Goal: Task Accomplishment & Management: Complete application form

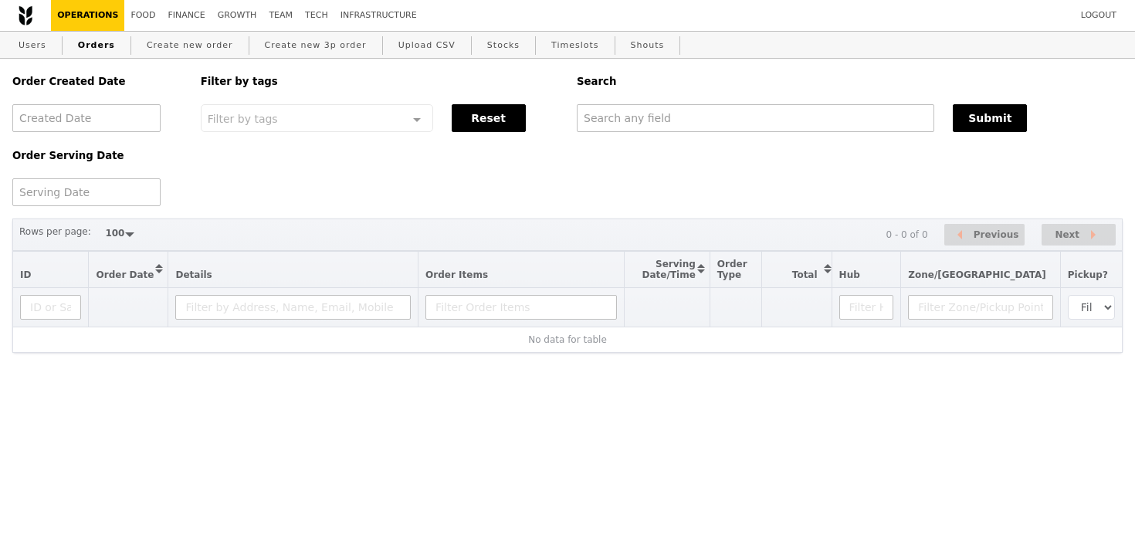
select select "100"
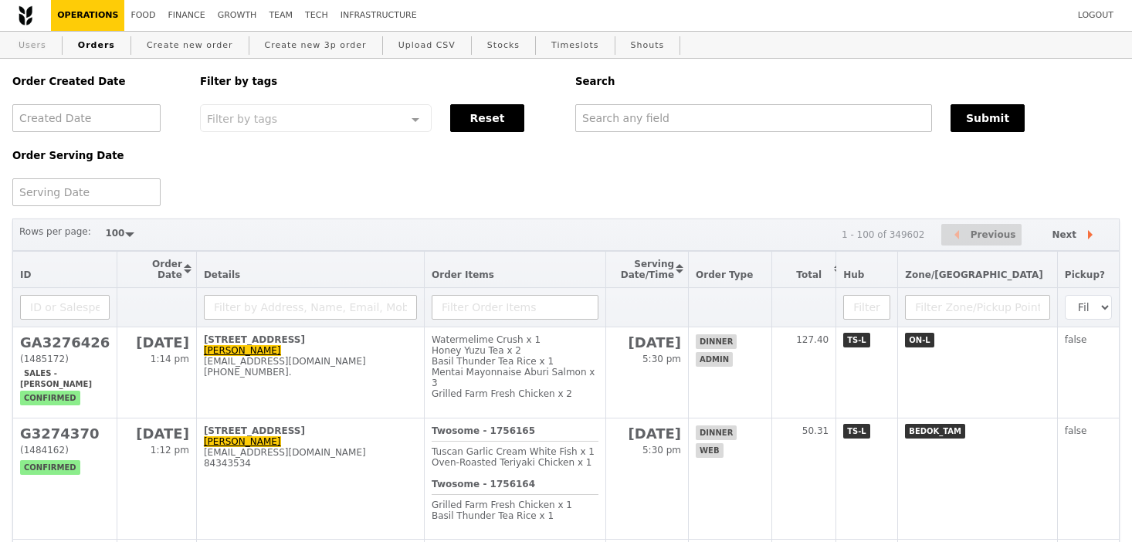
click at [27, 54] on link "Users" at bounding box center [32, 46] width 40 height 28
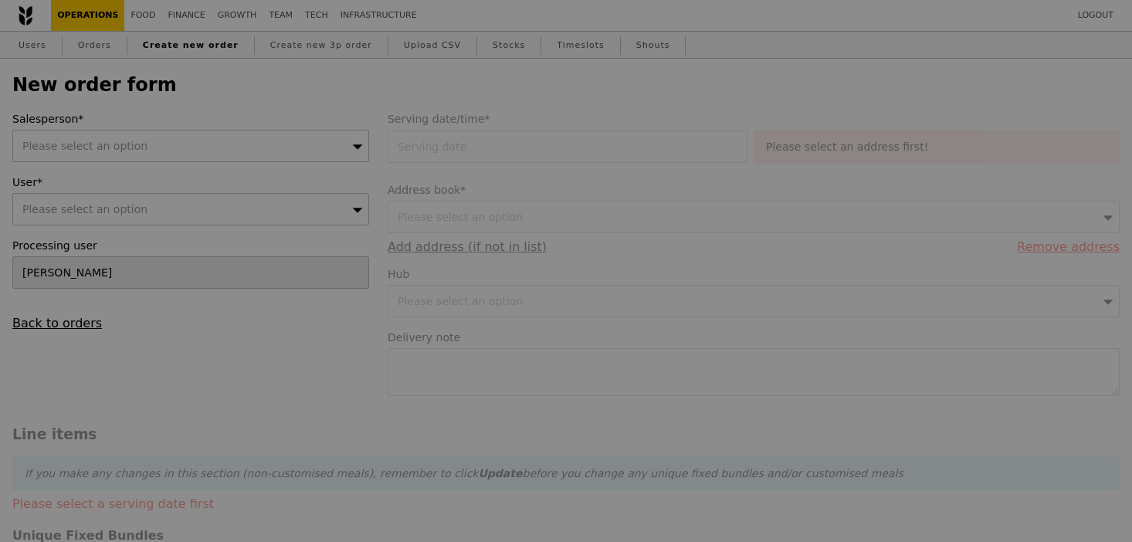
type input "Confirm"
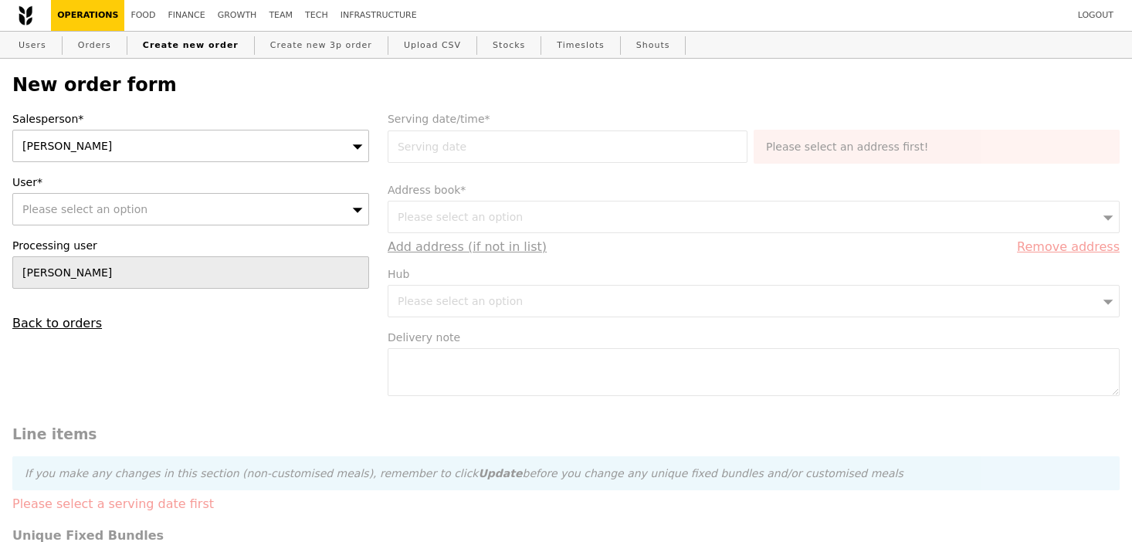
click at [200, 146] on div "[PERSON_NAME]" at bounding box center [190, 146] width 357 height 32
type input "zhe y"
click at [204, 205] on div "Please select an option" at bounding box center [190, 209] width 357 height 32
type input "karen.choong@servicenow.com"
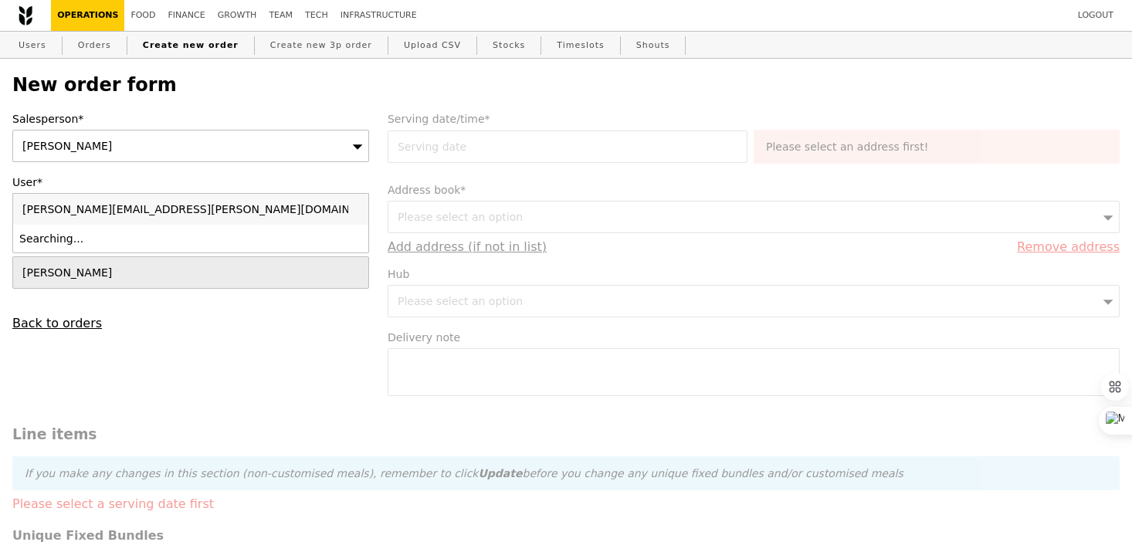
type input "Confirm"
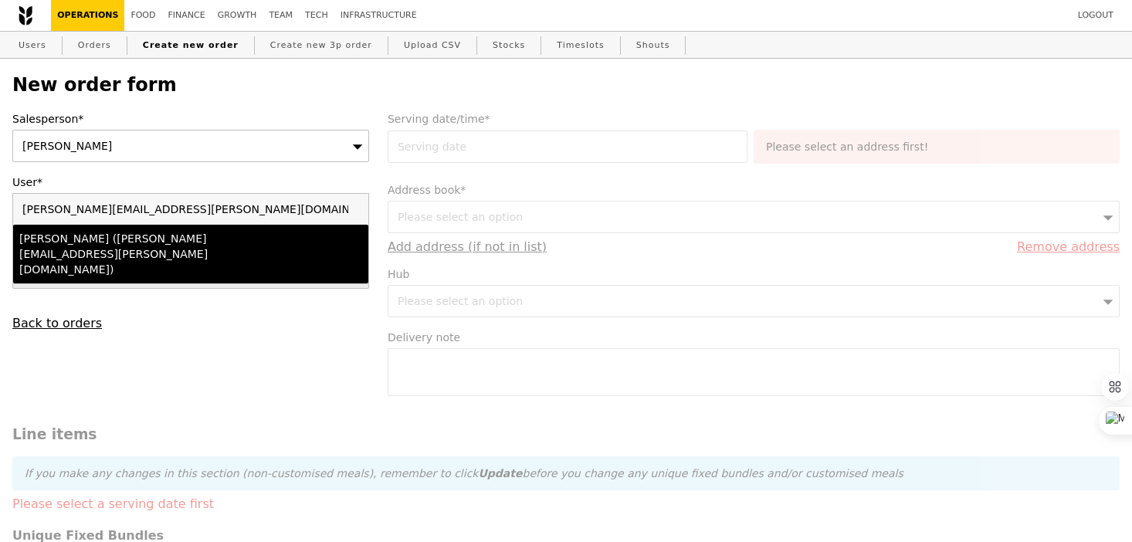
type input "karen.choong@servicenow.com"
click at [219, 241] on div "Karen (karen.choong@servicenow.com)" at bounding box center [147, 254] width 257 height 46
type input "Loading..."
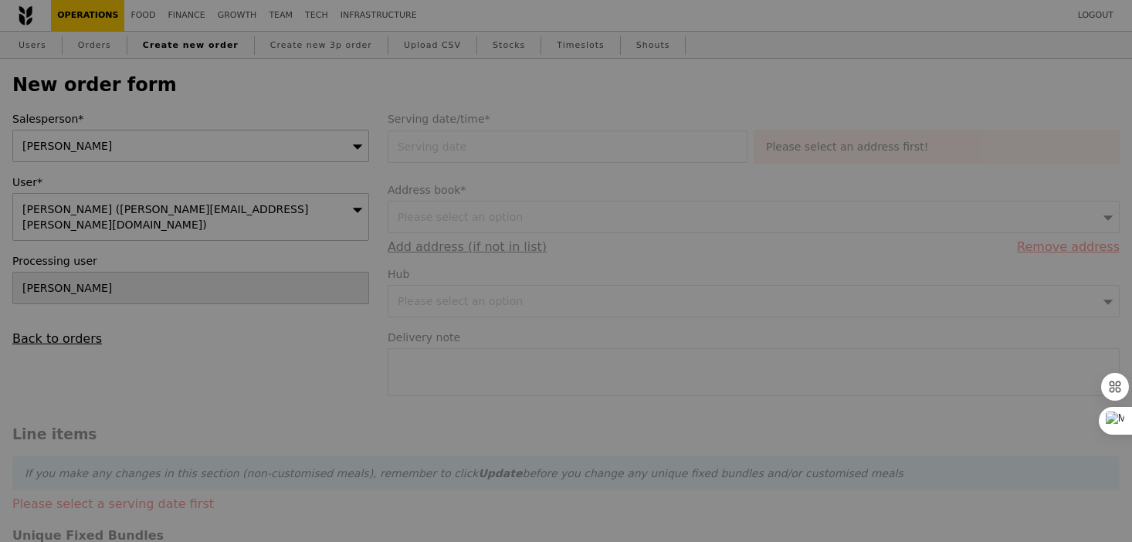
type input "1.79"
type input "1.95"
type input "10.18"
type input "11.10"
type input "13.05"
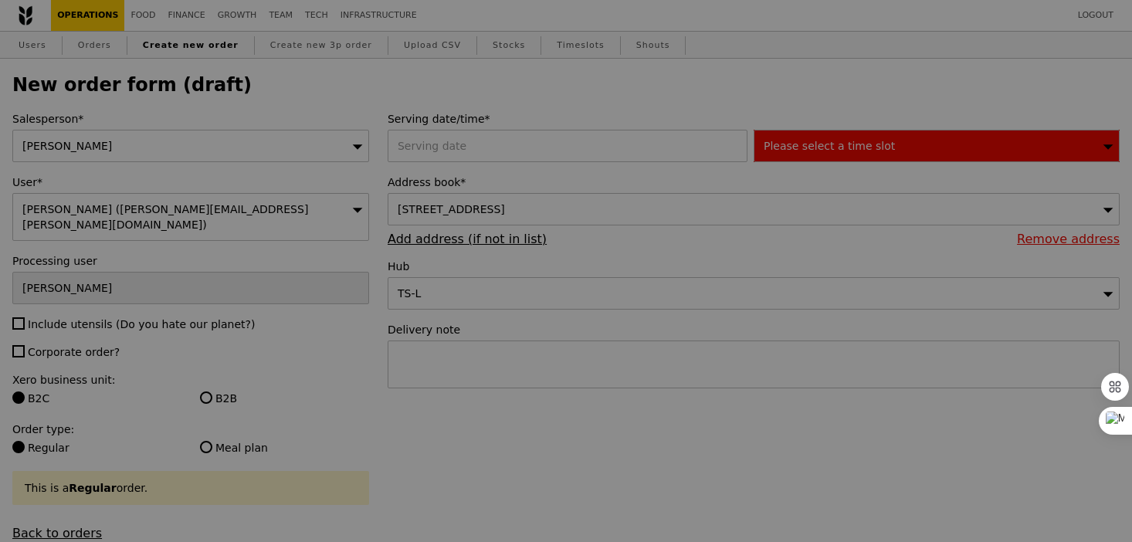
type input "Confirm"
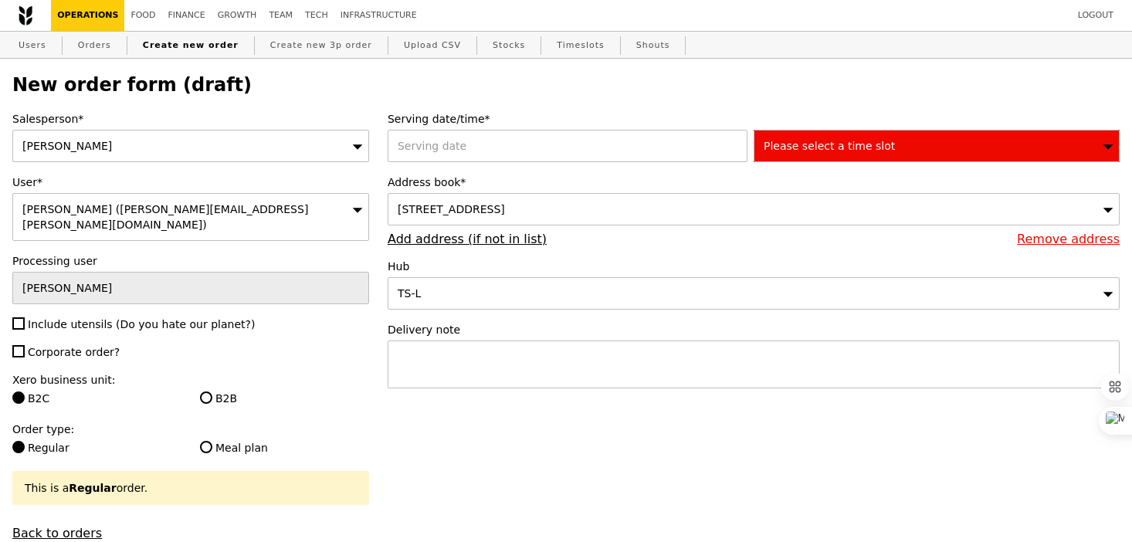
click at [76, 318] on span "Include utensils (Do you hate our planet?)" at bounding box center [141, 324] width 227 height 12
click at [25, 317] on input "Include utensils (Do you hate our planet?)" at bounding box center [18, 323] width 12 height 12
checkbox input "true"
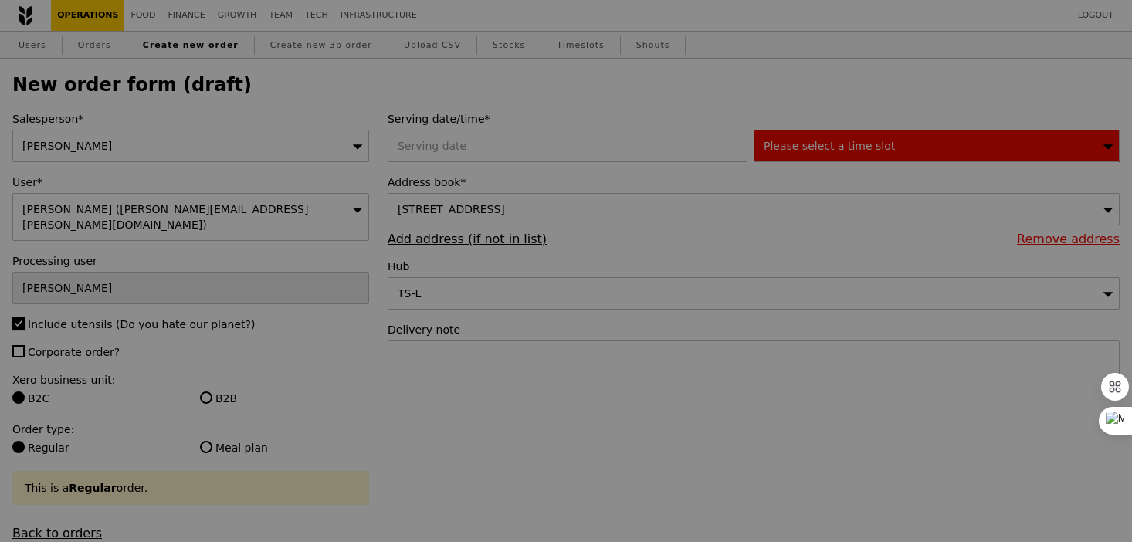
type input "Confirm"
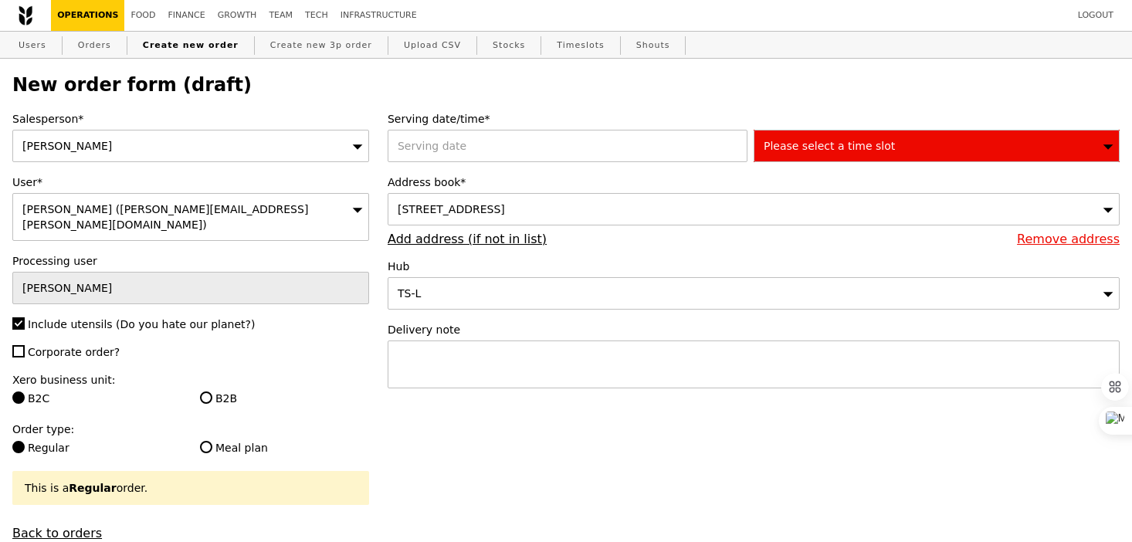
click at [76, 346] on span "Corporate order?" at bounding box center [74, 352] width 92 height 12
click at [25, 345] on input "Corporate order?" at bounding box center [18, 351] width 12 height 12
checkbox input "true"
click at [222, 391] on label "B2B" at bounding box center [284, 398] width 169 height 15
click at [212, 391] on input "B2B" at bounding box center [206, 397] width 12 height 12
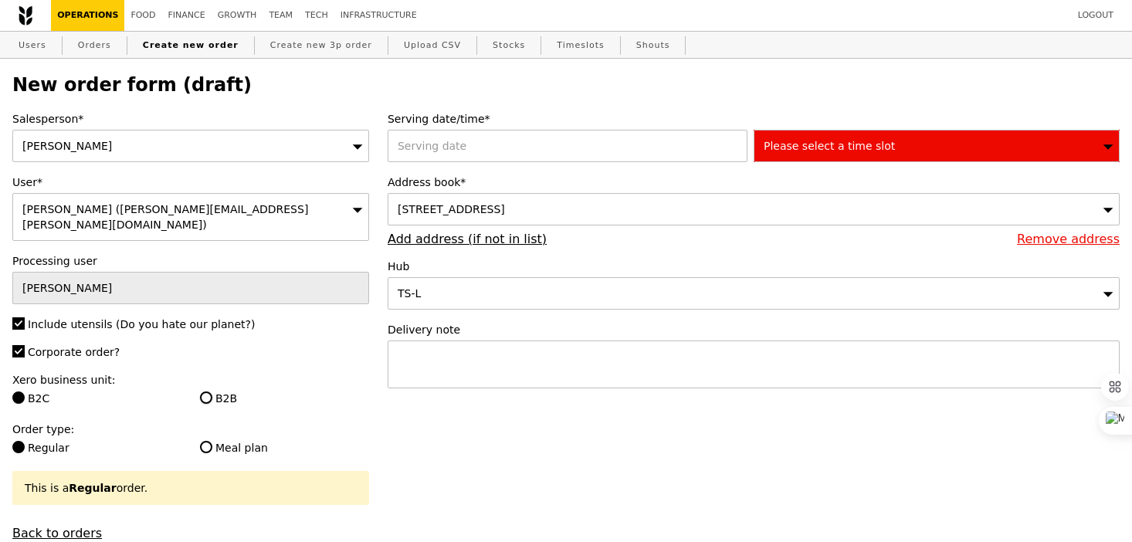
radio input "true"
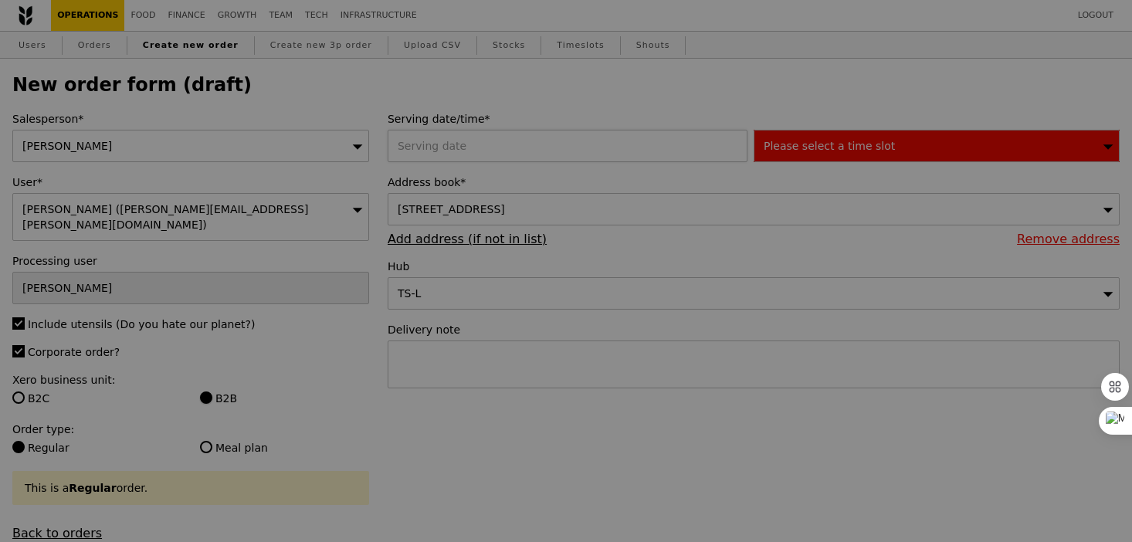
type input "Confirm"
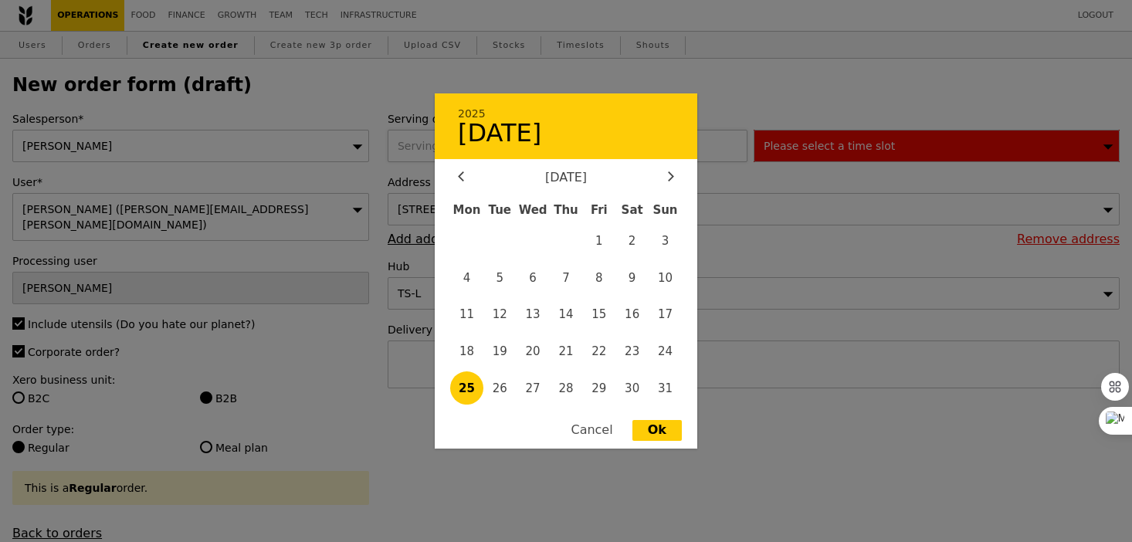
click at [435, 145] on div "2025 25 August August 2025 Mon Tue Wed Thu Fri Sat Sun 1 2 3 4 5 6 7 8 9 10 11 …" at bounding box center [570, 146] width 366 height 32
click at [503, 396] on span "26" at bounding box center [499, 387] width 33 height 33
type input "26 Aug 2025"
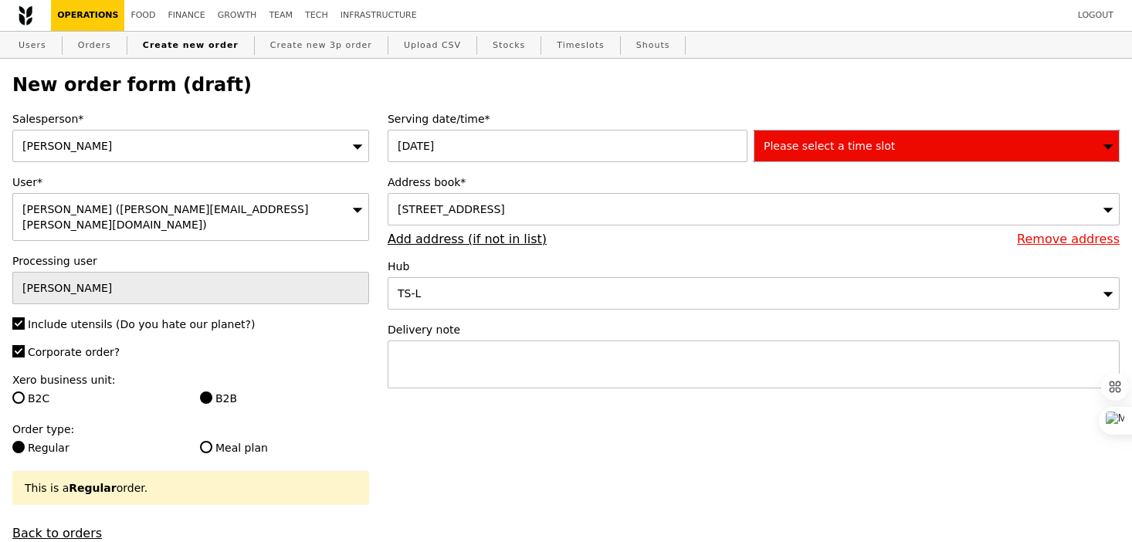
click at [559, 215] on div "6 Temasek Boulevard, #44-02, Singapore 038986" at bounding box center [753, 209] width 732 height 32
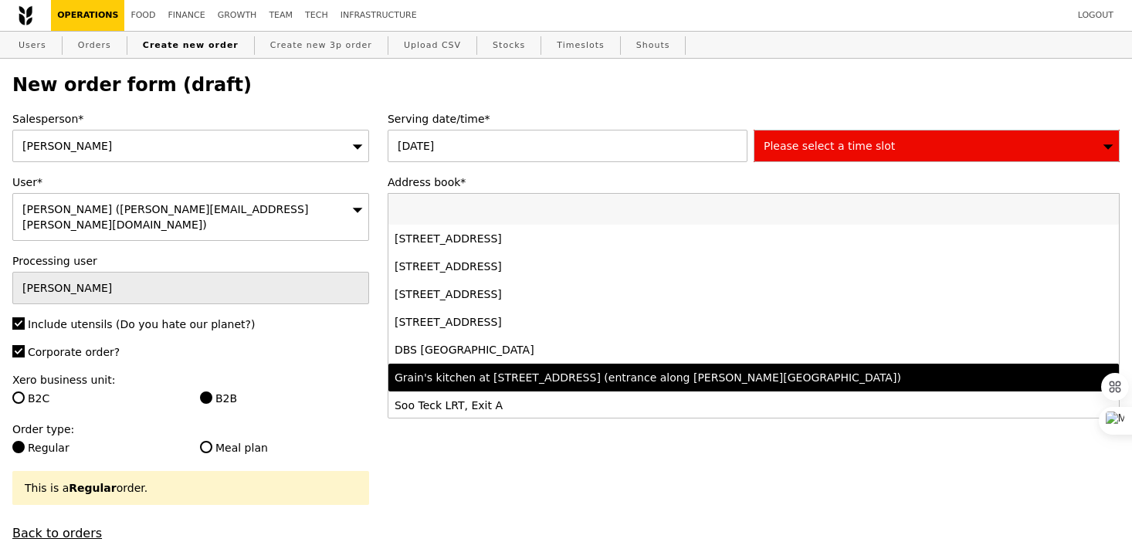
click at [568, 375] on div "Grain's kitchen at 5 Burn Road #05-01 (entrance along Harrison Road)" at bounding box center [663, 377] width 539 height 15
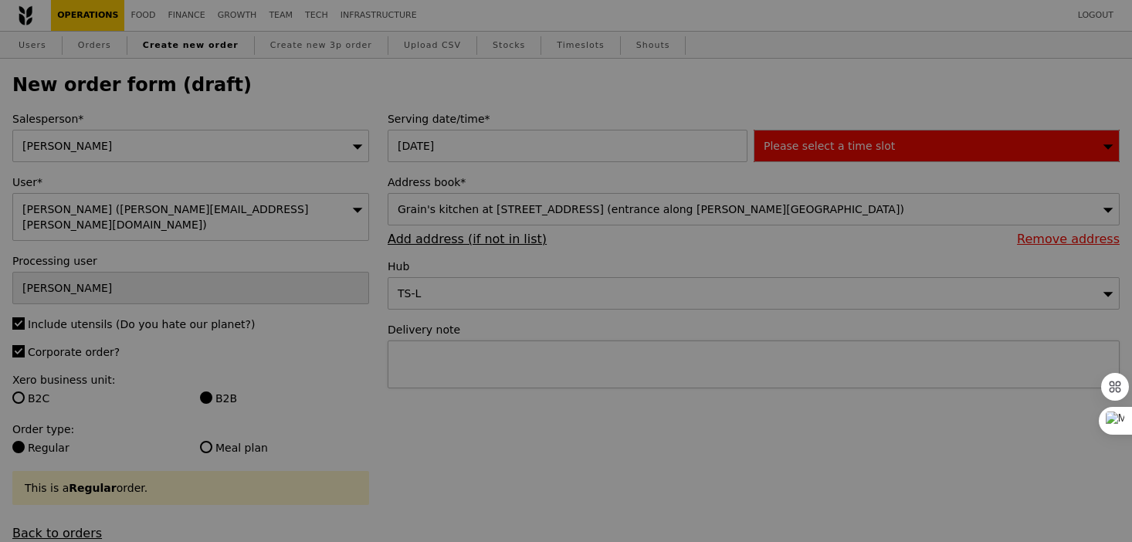
type input "Confirm"
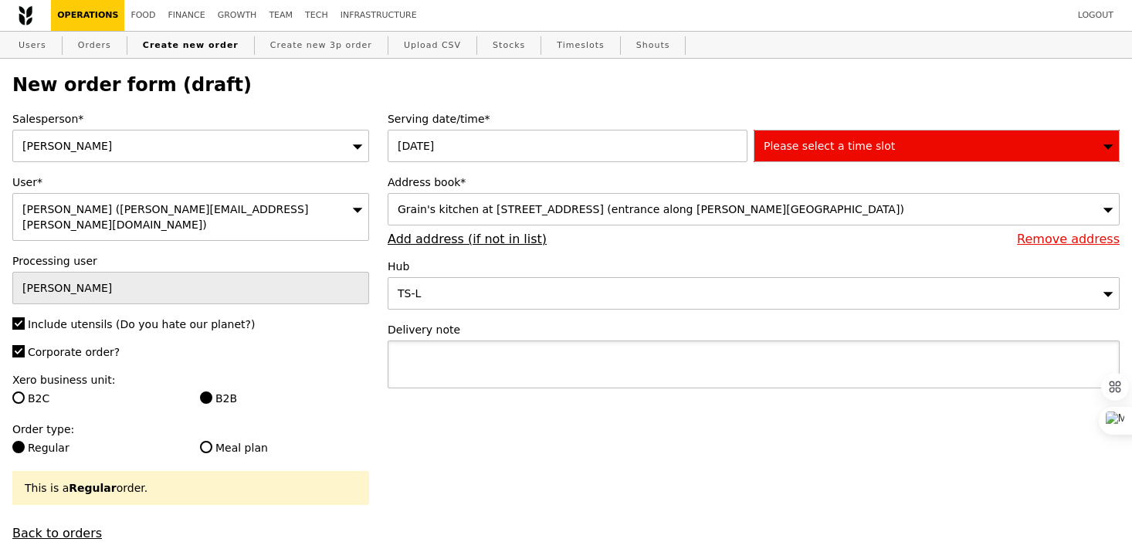
click at [492, 365] on textarea at bounding box center [753, 364] width 732 height 48
type textarea "Collect with"
type input "Confirm"
paste textarea "P6955"
type textarea "Collect with P6955 ("
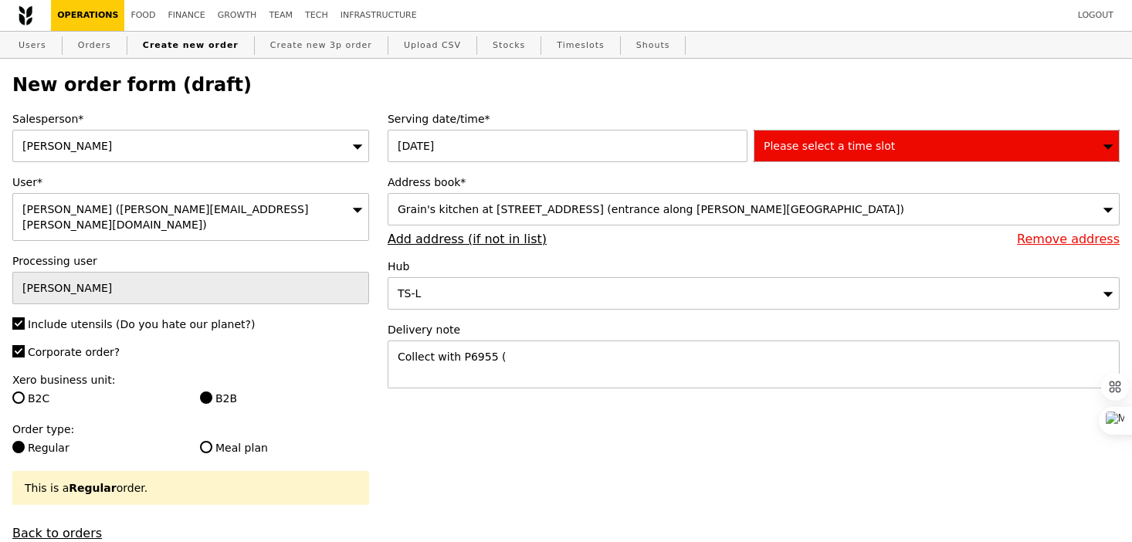
type input "Confirm"
type textarea "Collect with P6955 (pick up @ 10:15AM)"
click at [788, 137] on div "Please select a time slot" at bounding box center [936, 146] width 366 height 32
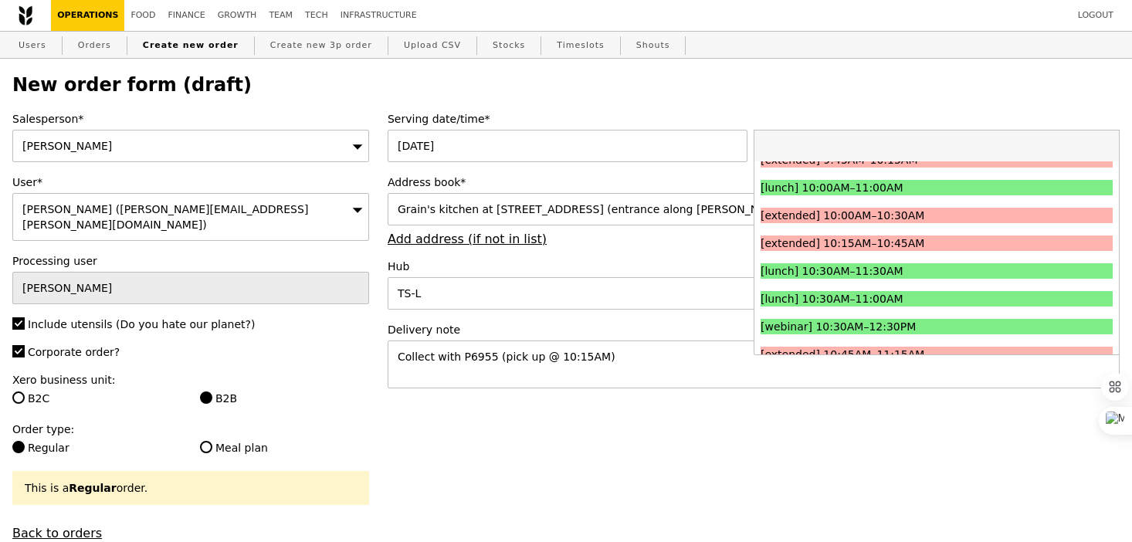
scroll to position [315, 0]
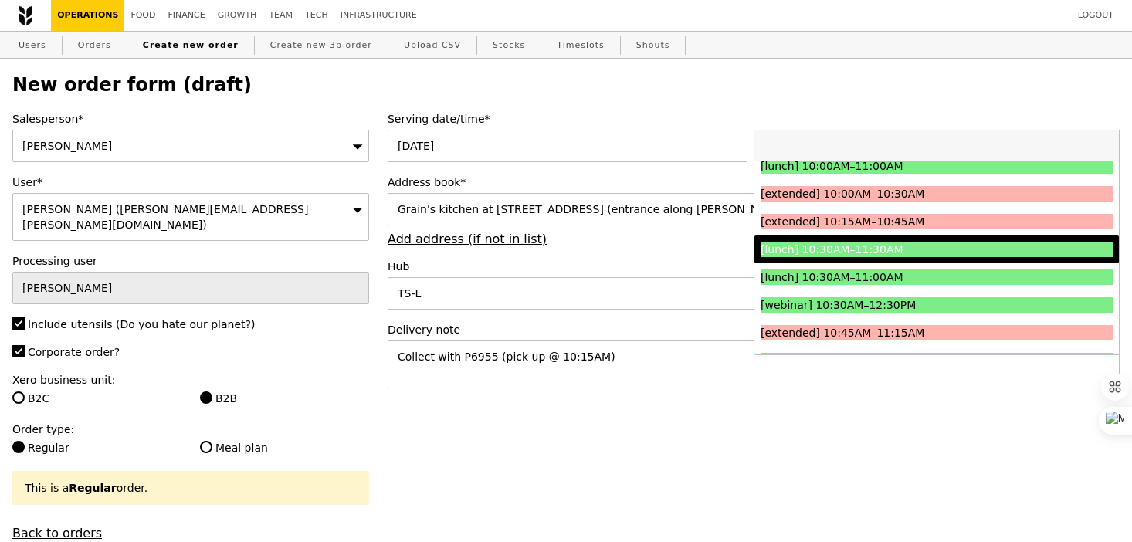
click at [801, 243] on div "[lunch] 10:30AM–11:30AM" at bounding box center [892, 249] width 264 height 15
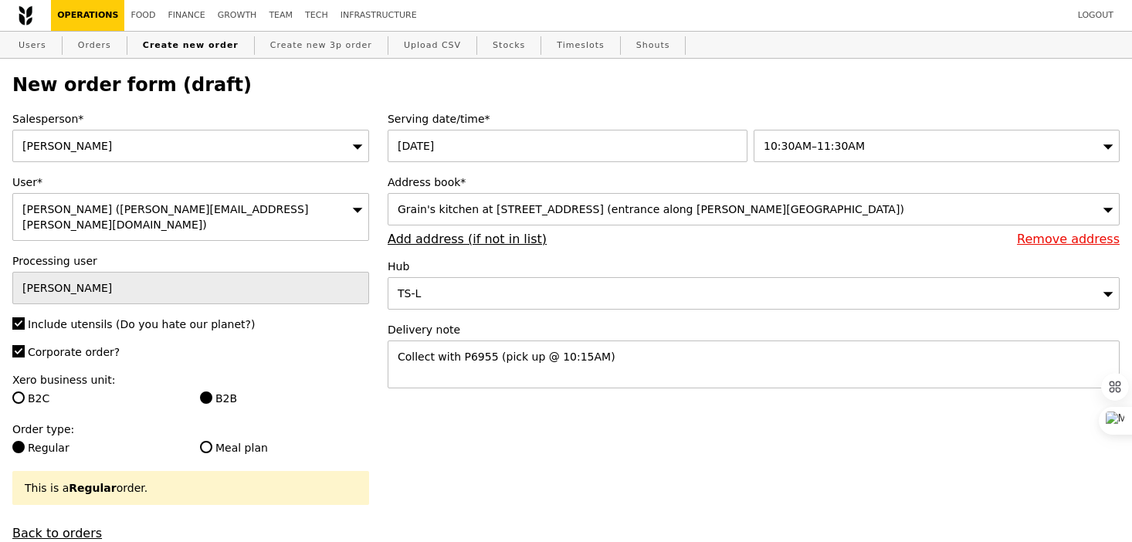
type input "Confirm"
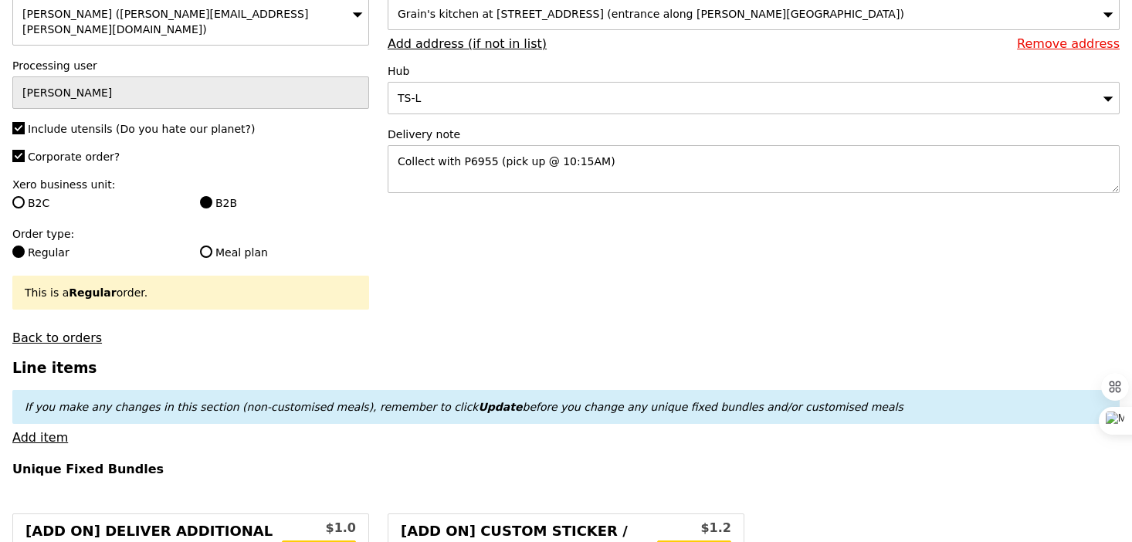
scroll to position [212, 0]
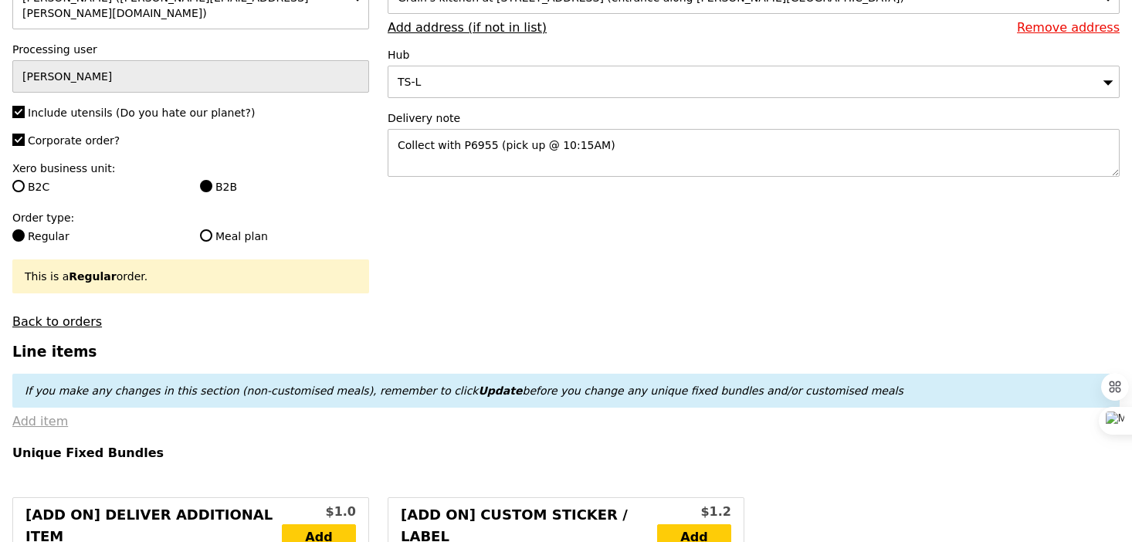
click at [51, 414] on link "Add item" at bounding box center [40, 421] width 56 height 15
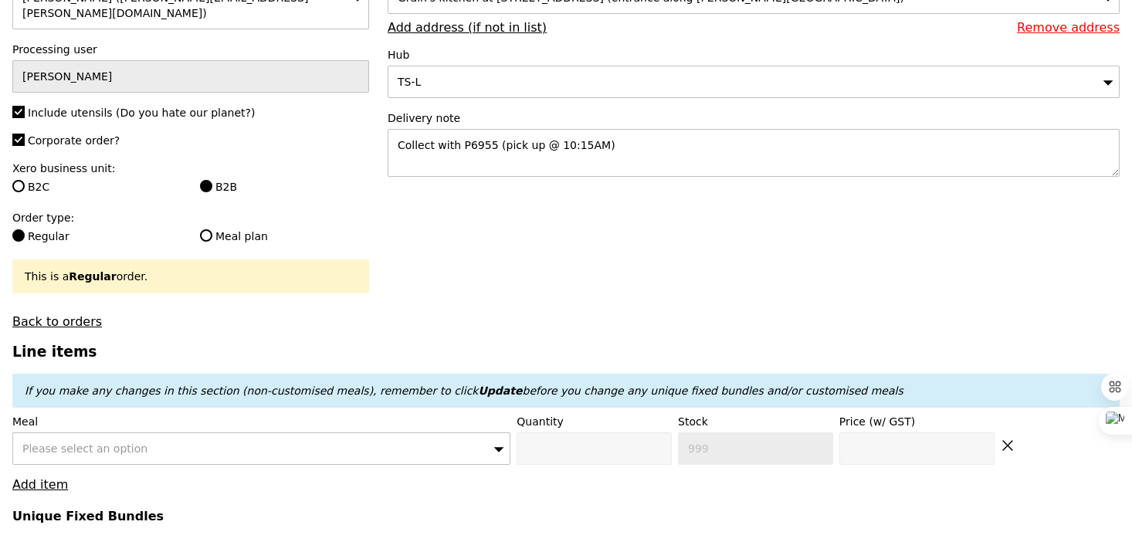
click at [76, 442] on span "Please select an option" at bounding box center [84, 448] width 125 height 12
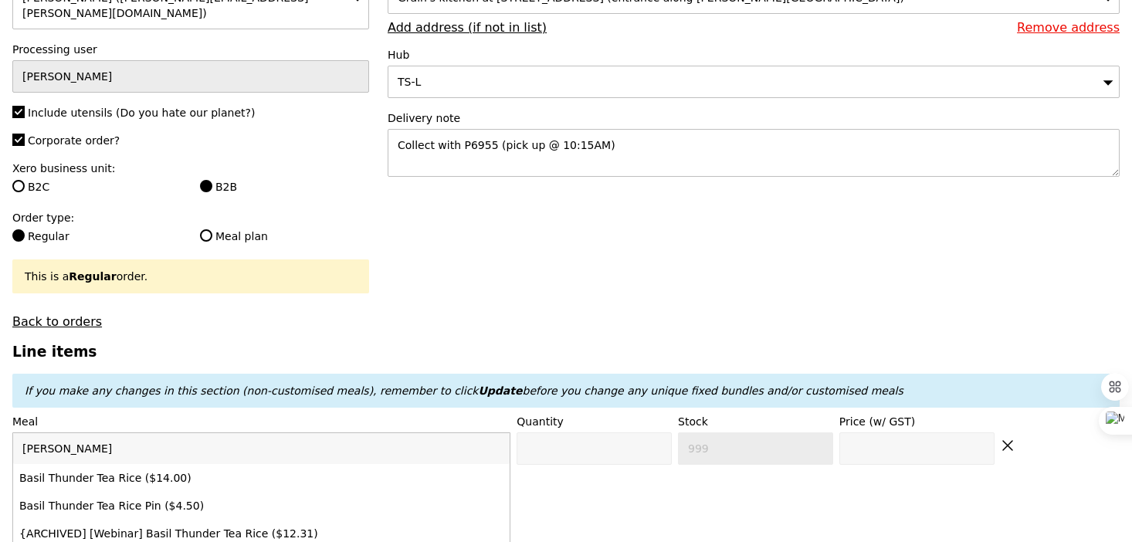
type input "basil thunder"
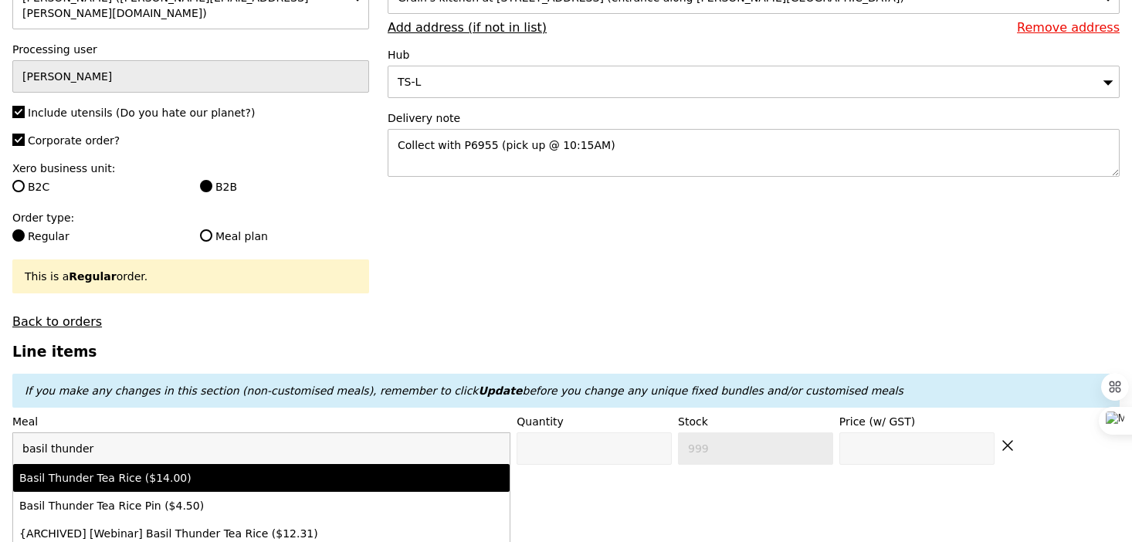
type input "Confirm anyway"
type input "0"
type input "487"
type input "14.0"
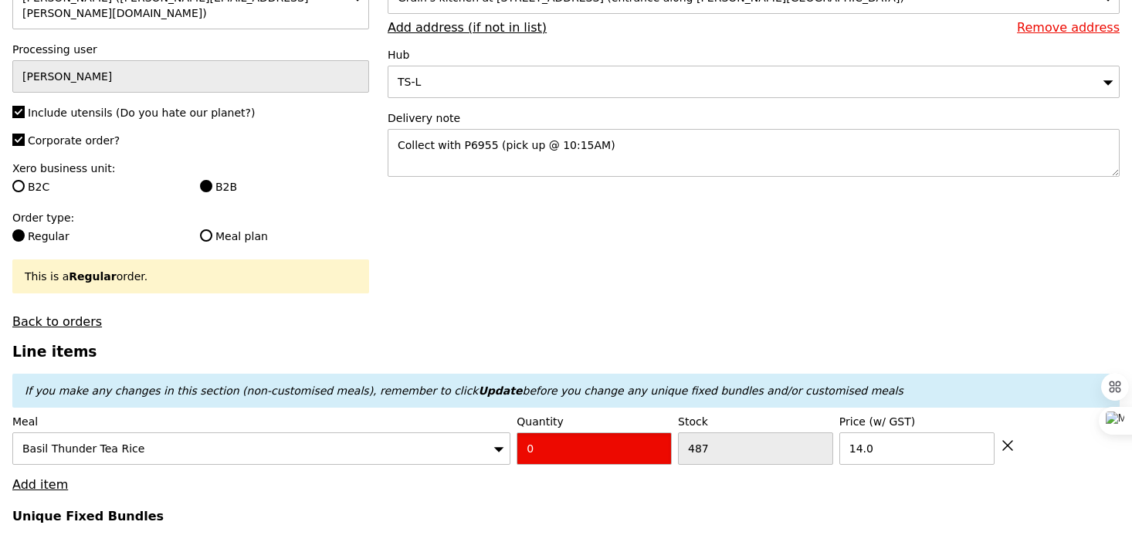
type input "Confirm"
type input "3"
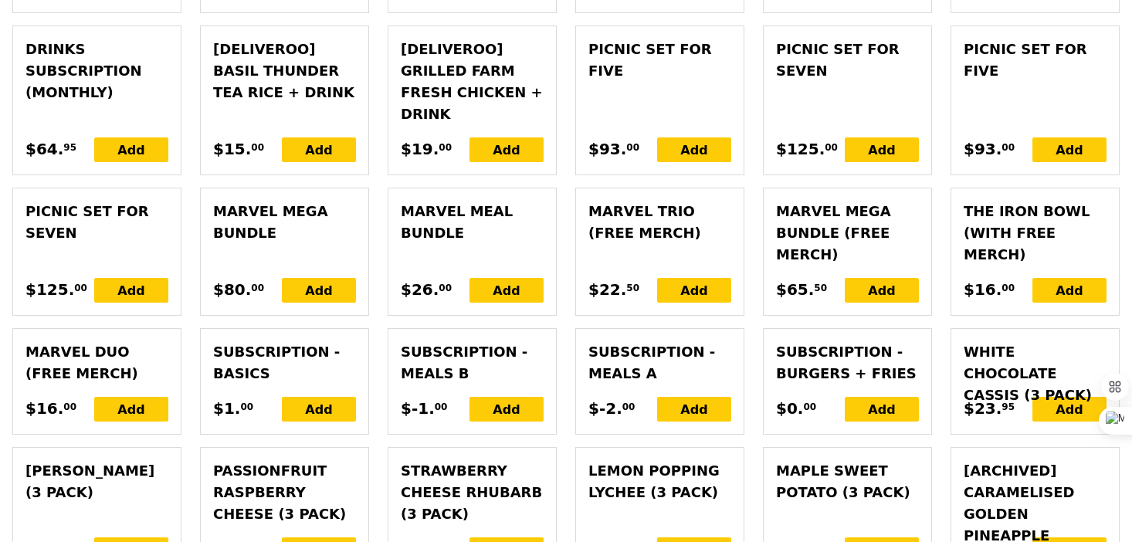
type input "Loading..."
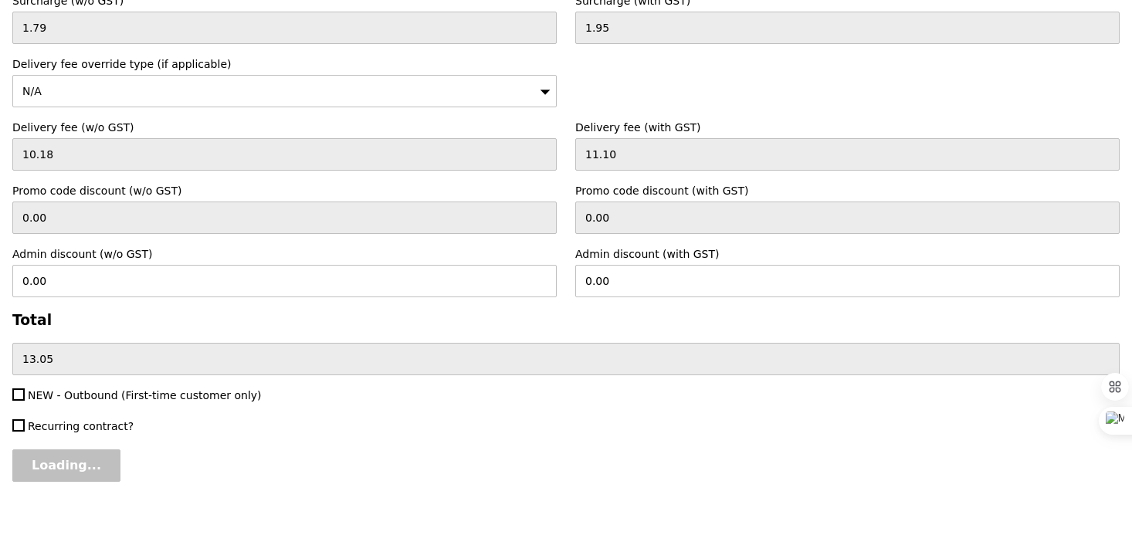
type input "42.00"
type input "0.00"
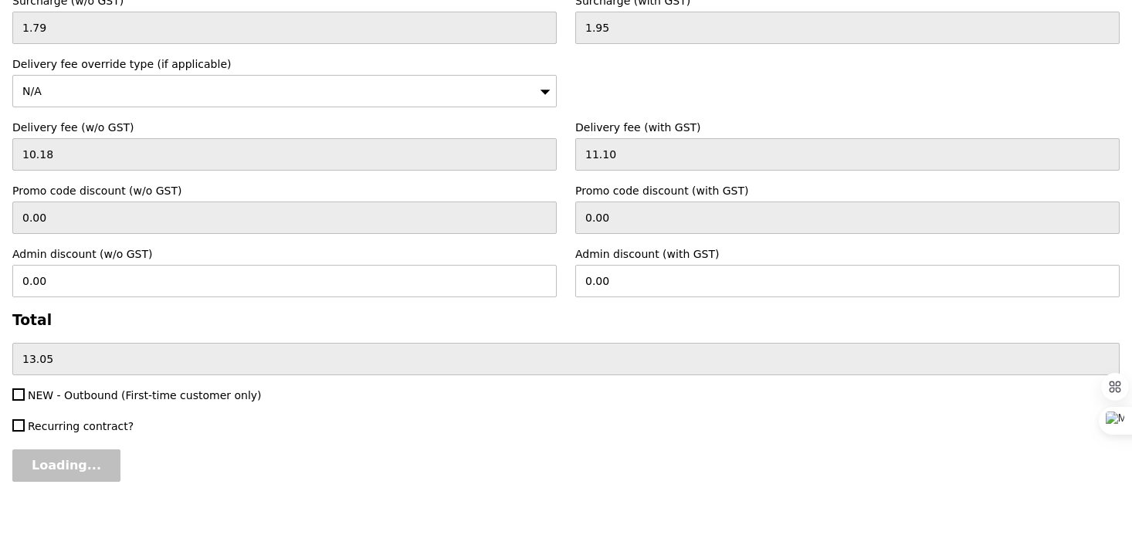
type input "42.00"
click at [64, 453] on input "Confirm" at bounding box center [58, 465] width 93 height 32
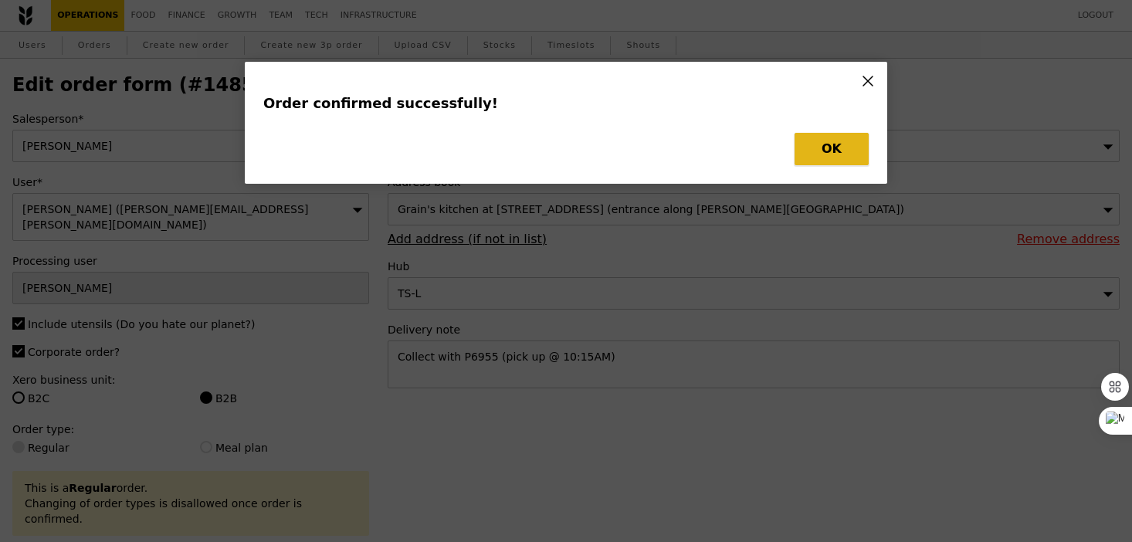
click at [814, 140] on button "OK" at bounding box center [831, 149] width 74 height 32
type input "Loading..."
checkbox input "false"
type input "14.00"
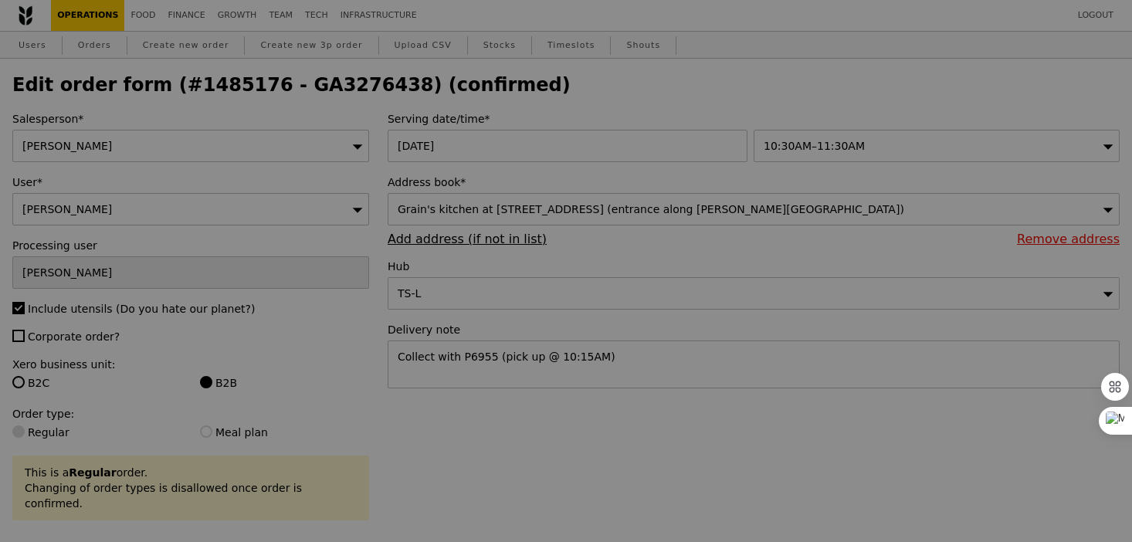
type input "484"
type input "Update"
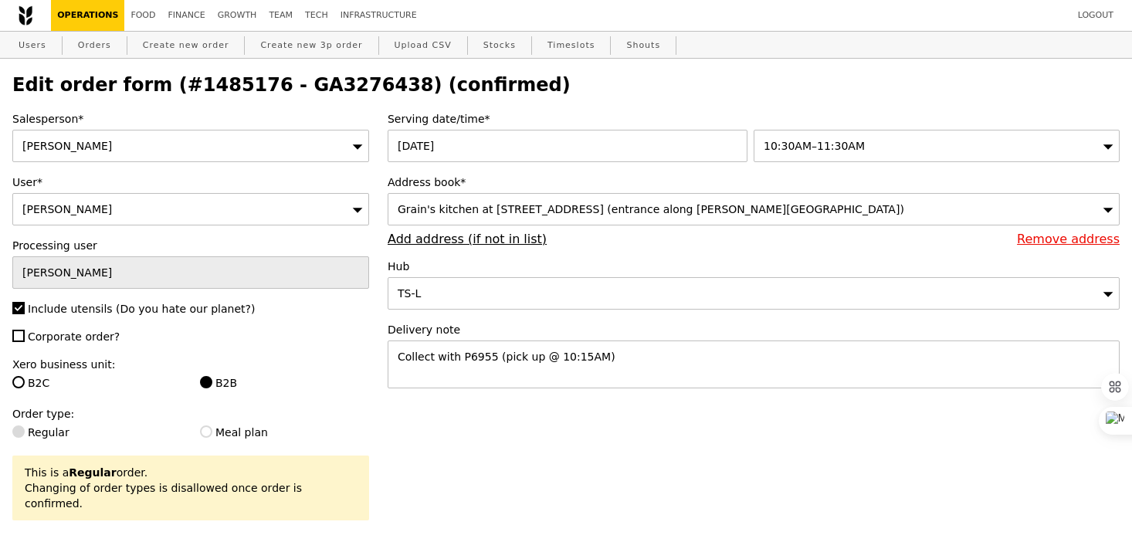
click at [284, 82] on h2 "Edit order form (#1485176 - GA3276438) (confirmed)" at bounding box center [565, 85] width 1107 height 22
copy h2 "GA3276438"
click at [92, 50] on link "Orders" at bounding box center [95, 46] width 46 height 28
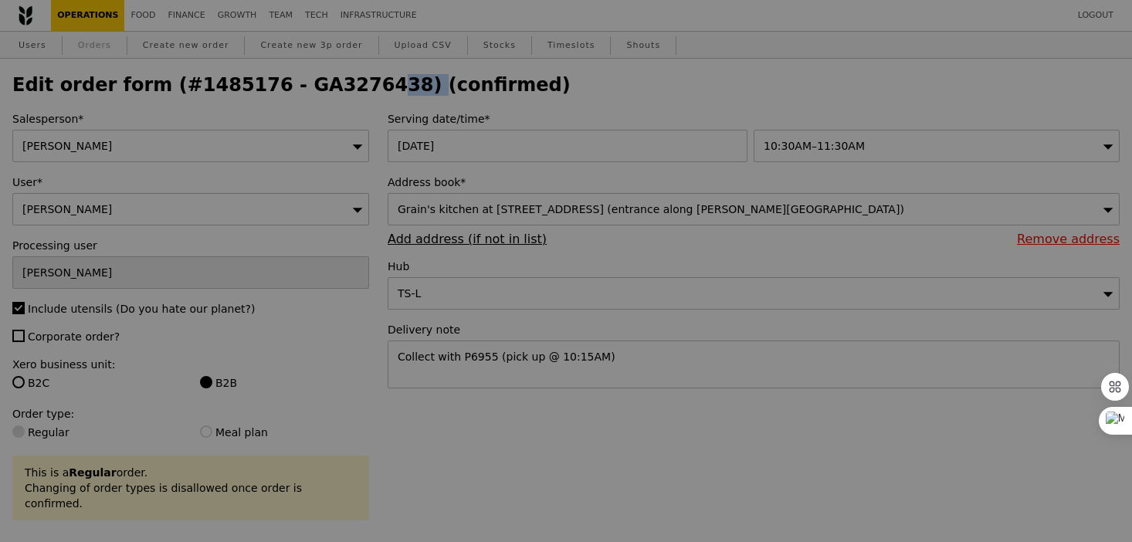
select select "100"
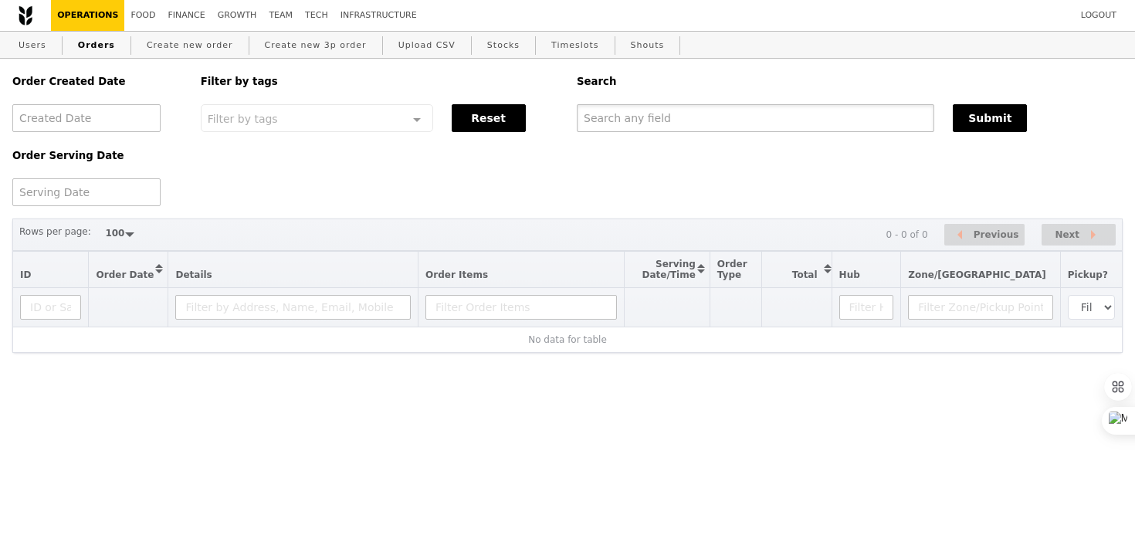
click at [621, 117] on input "text" at bounding box center [755, 118] width 357 height 28
paste input "GA3276438"
type input "GA3276438"
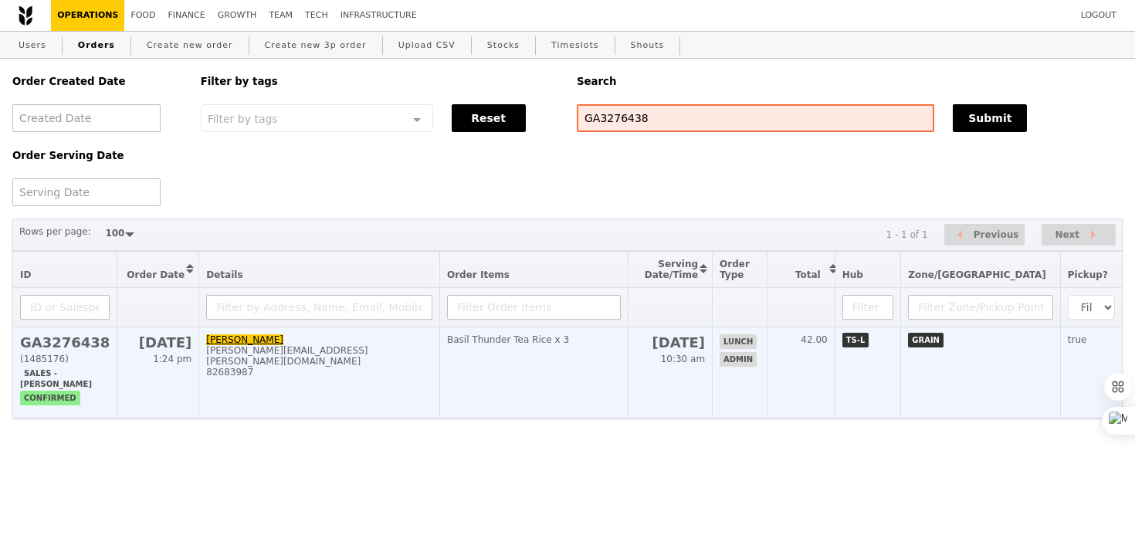
click at [501, 364] on td "Basil Thunder Tea Rice x 3" at bounding box center [534, 372] width 188 height 91
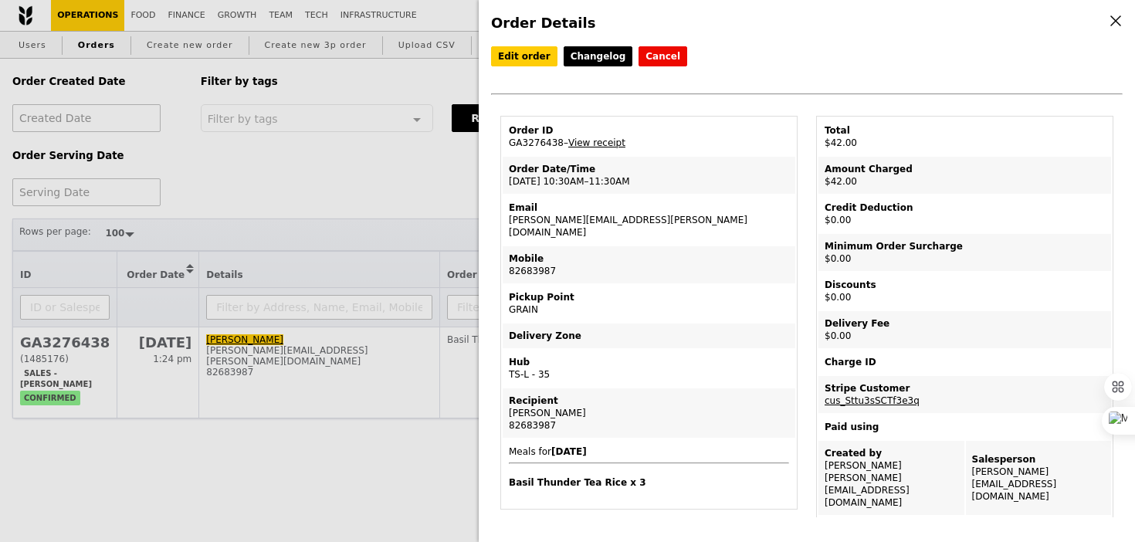
click at [532, 142] on td "Order ID GA3276438 – View receipt" at bounding box center [649, 136] width 293 height 37
copy td "GA3276438"
